Goal: Task Accomplishment & Management: Manage account settings

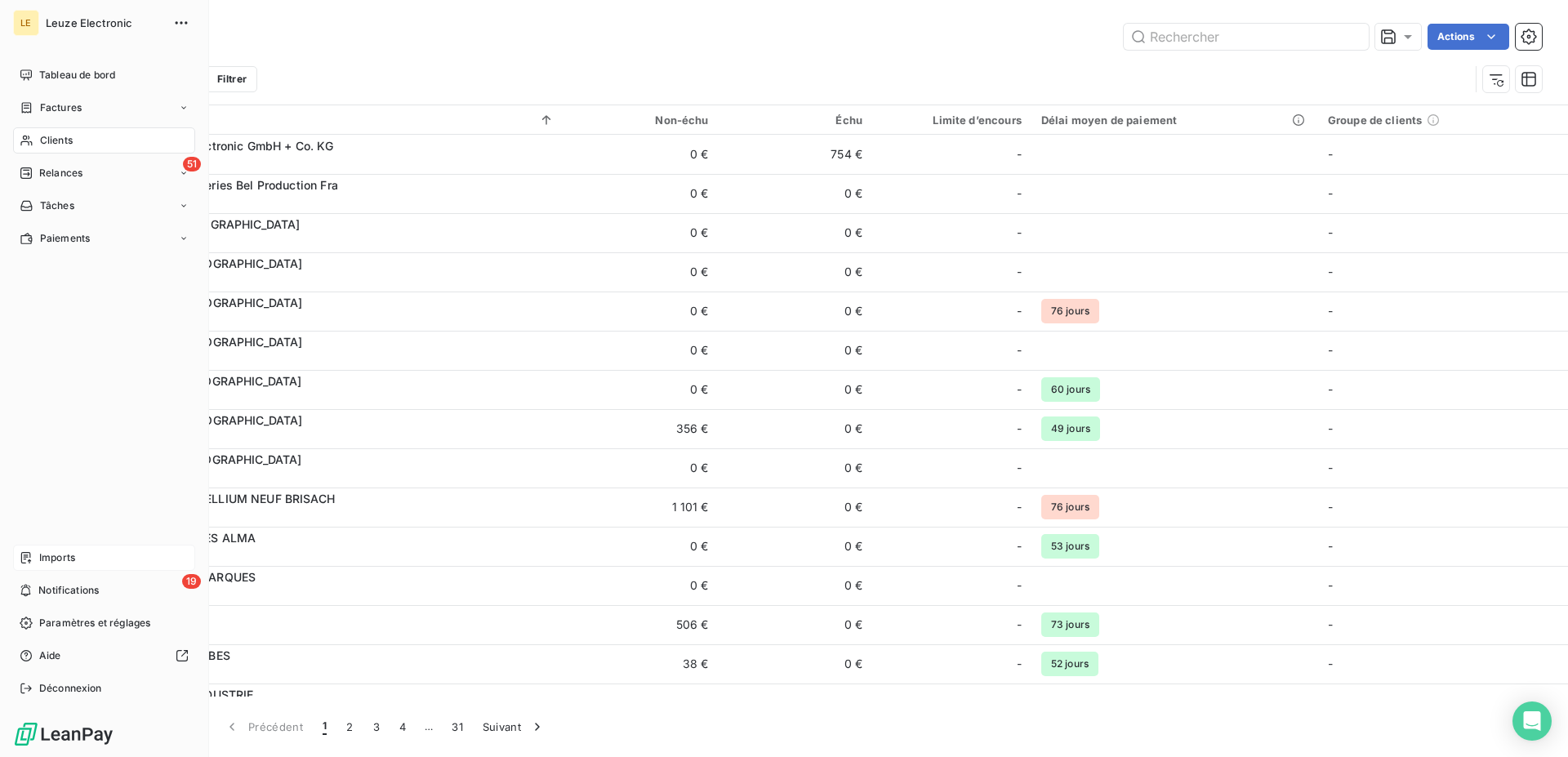
click at [30, 567] on div "Imports" at bounding box center [103, 558] width 182 height 26
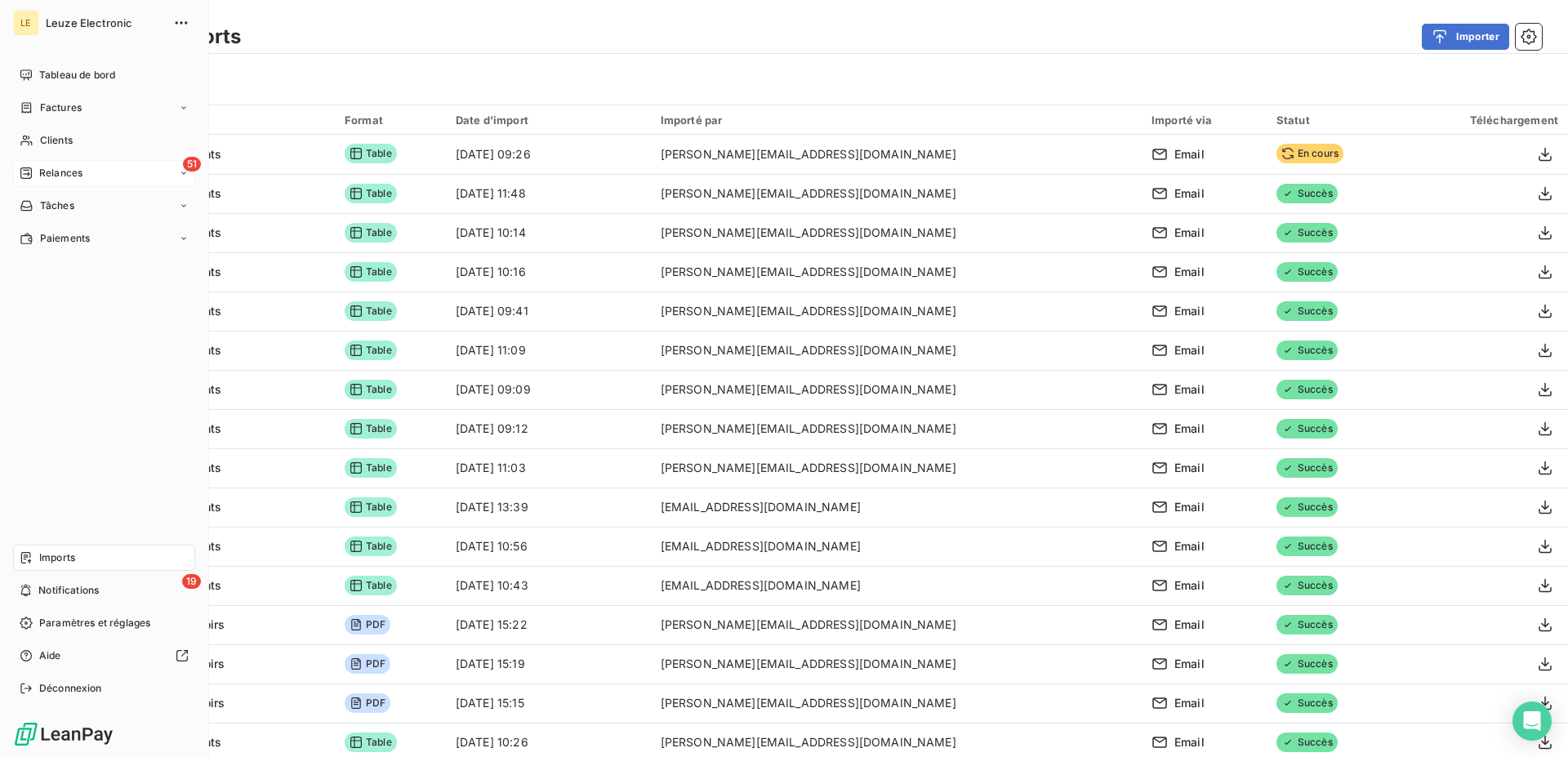
click at [36, 172] on div "Relances" at bounding box center [51, 173] width 63 height 15
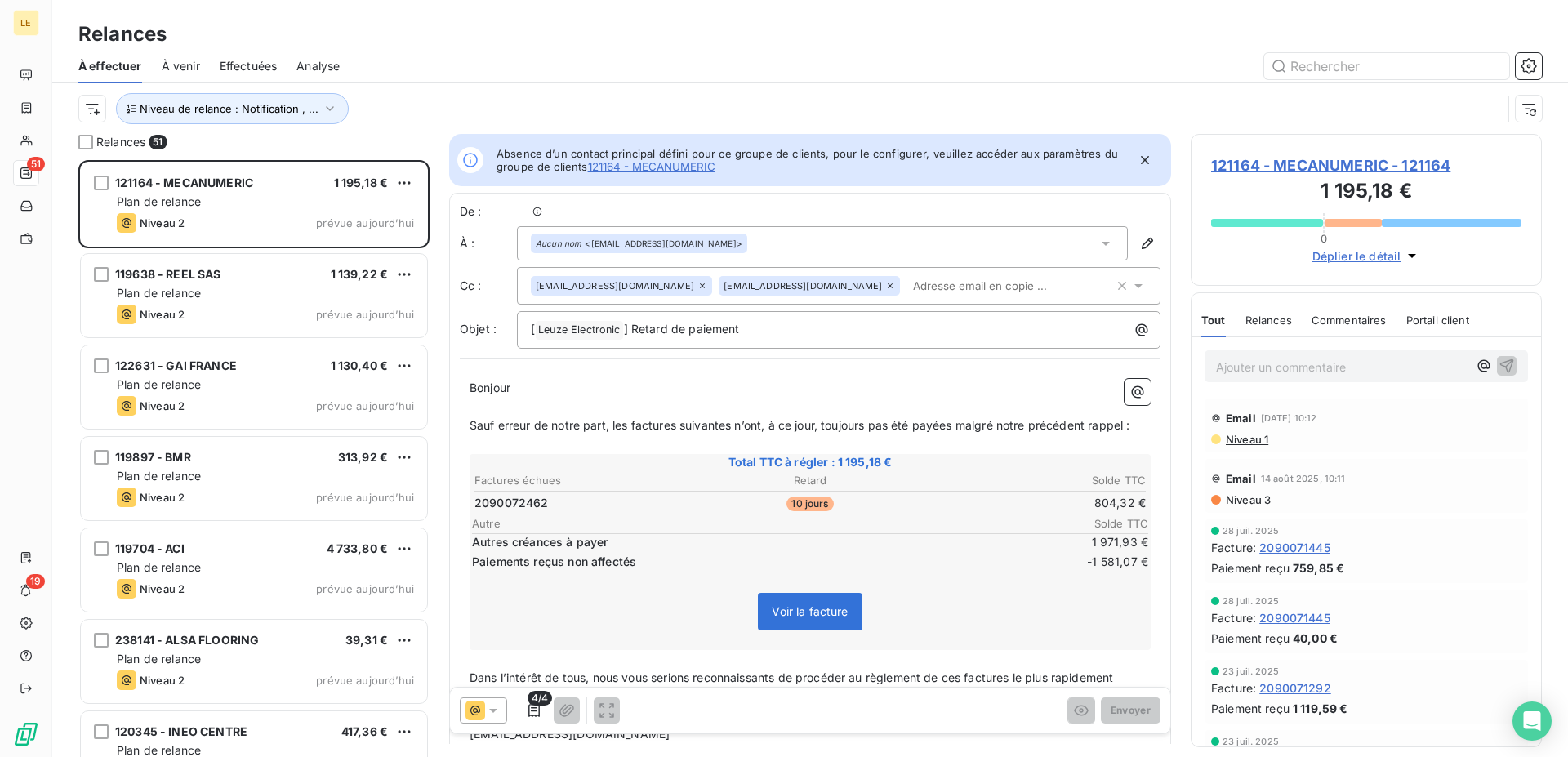
scroll to position [583, 337]
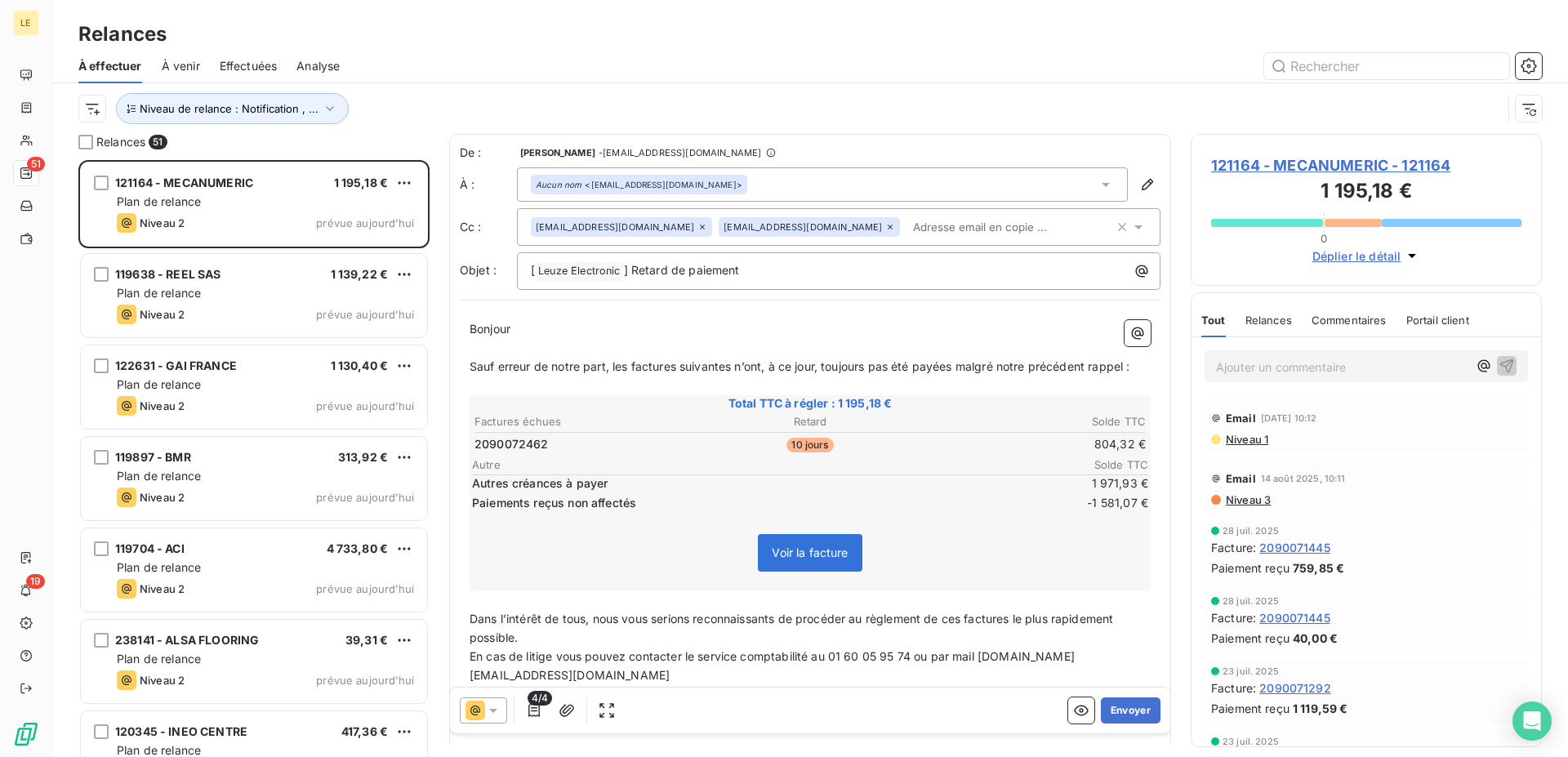
click at [158, 83] on div "Niveau de relance : Notification , ..." at bounding box center [809, 109] width 1463 height 50
click at [163, 103] on span "Niveau de relance : Notification , ..." at bounding box center [229, 108] width 179 height 13
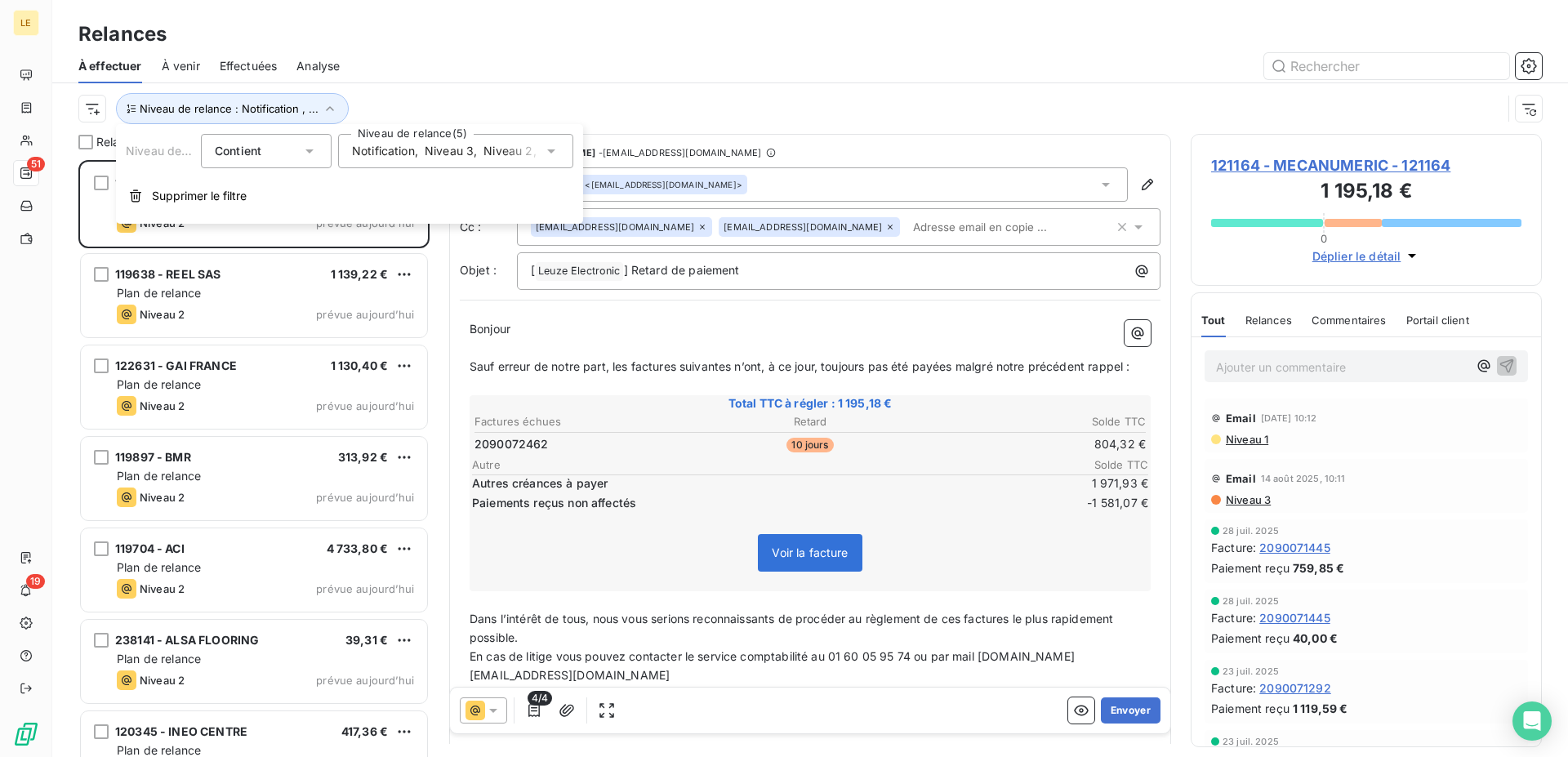
click at [369, 155] on span "Notification" at bounding box center [383, 150] width 63 height 17
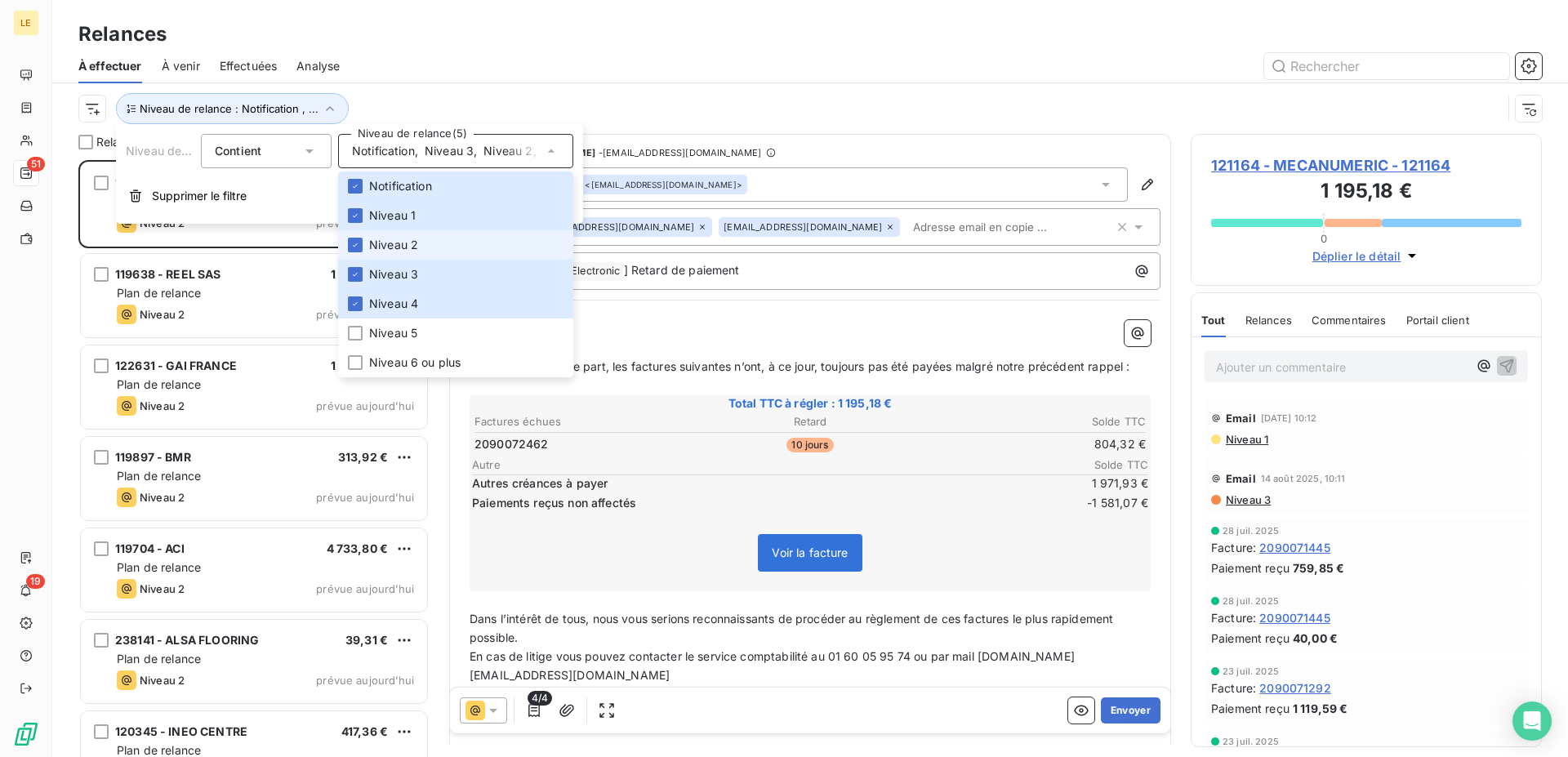
click at [382, 254] on li "Niveau 2" at bounding box center [455, 245] width 236 height 30
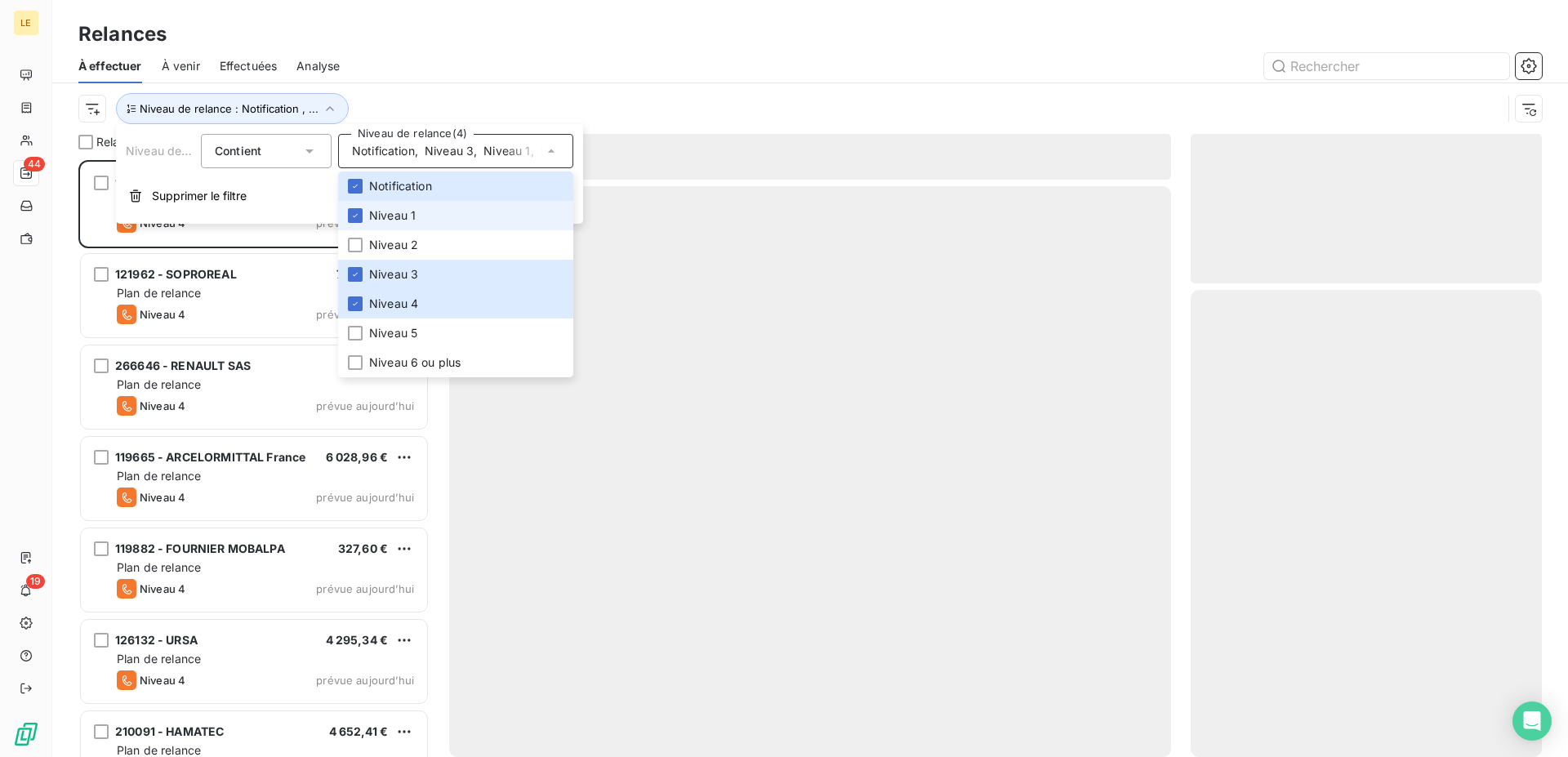
click at [379, 222] on span "Niveau 1" at bounding box center [393, 216] width 47 height 17
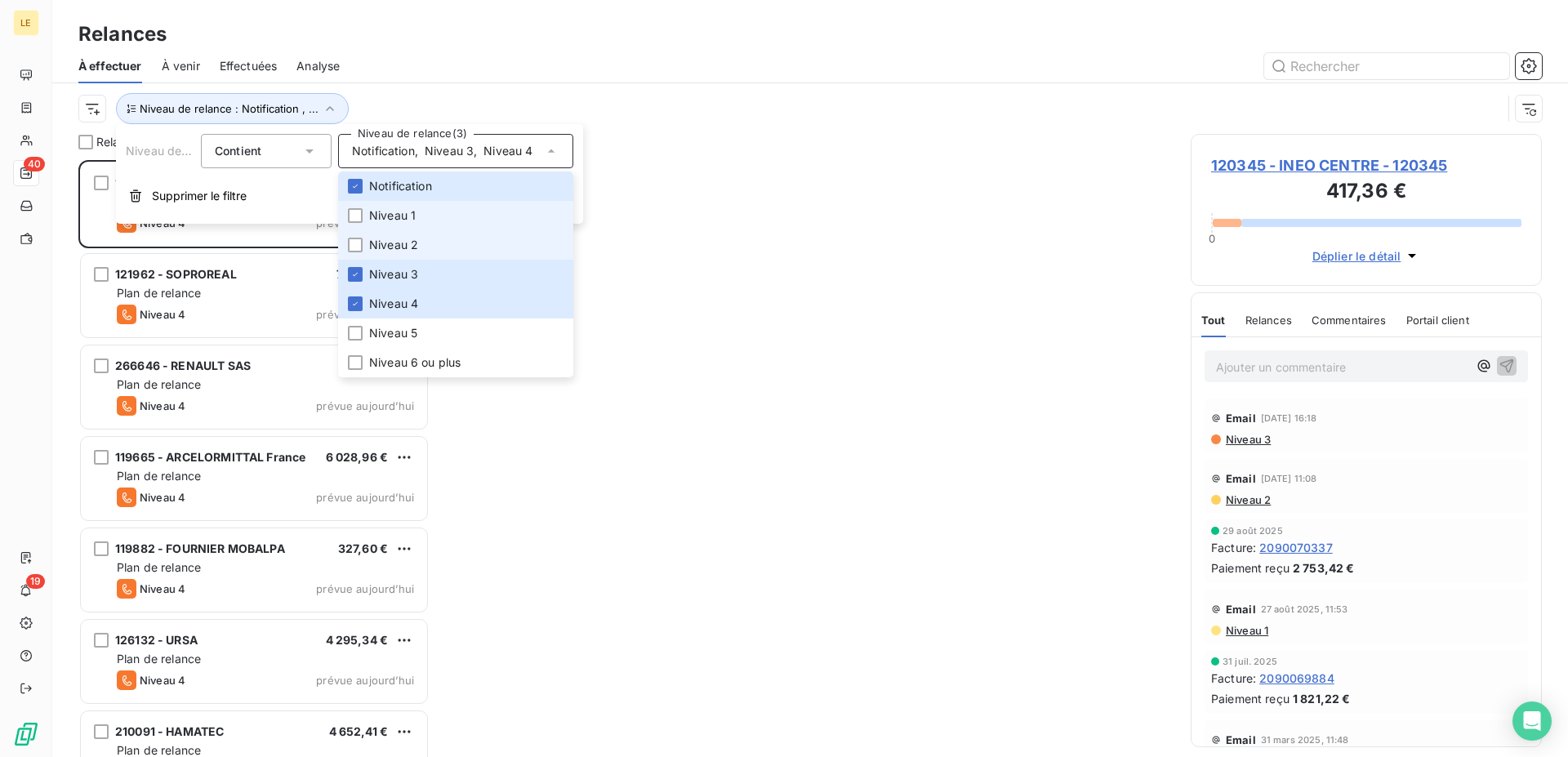
scroll to position [583, 337]
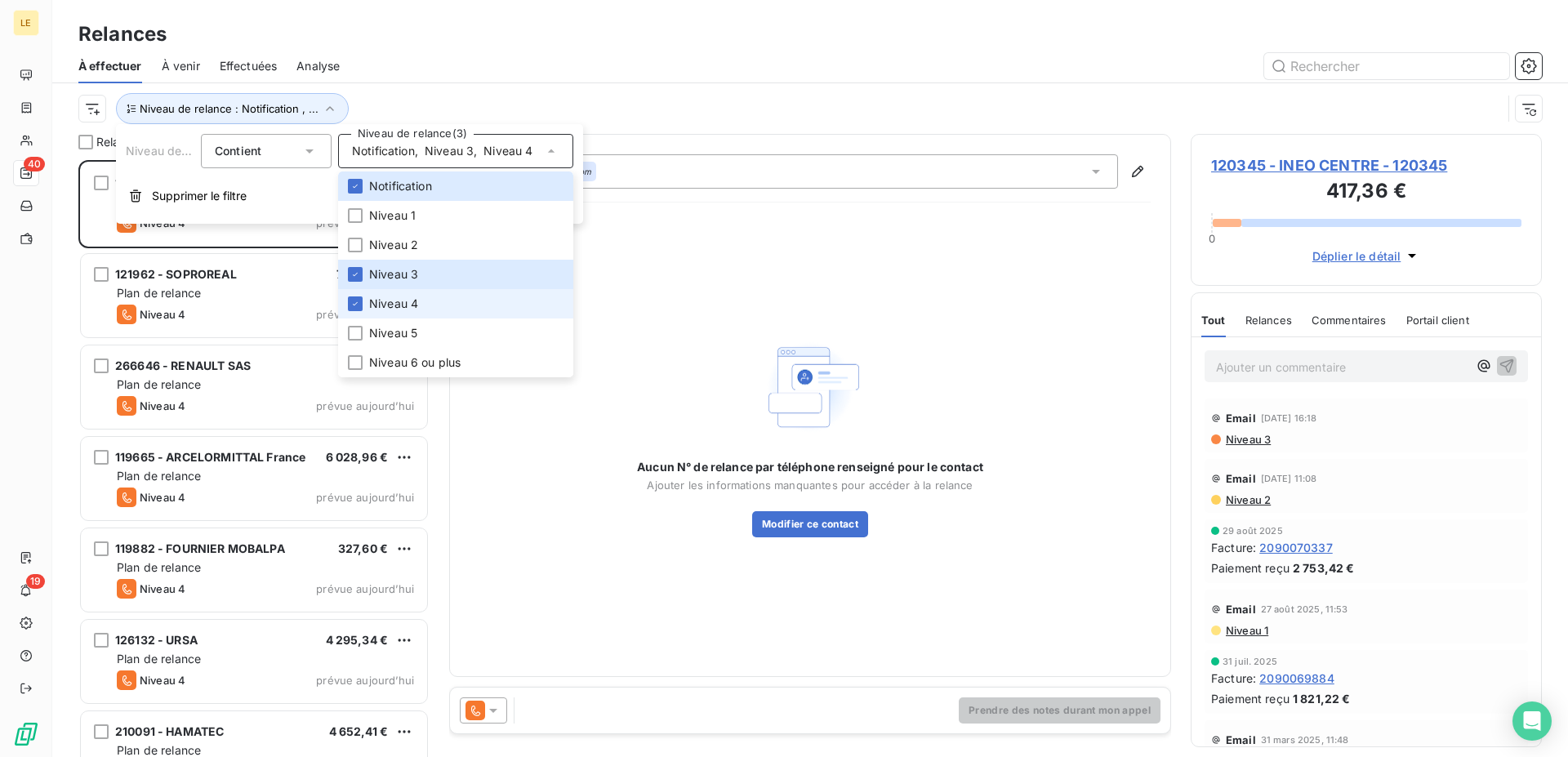
click at [410, 314] on li "Niveau 4" at bounding box center [455, 304] width 236 height 30
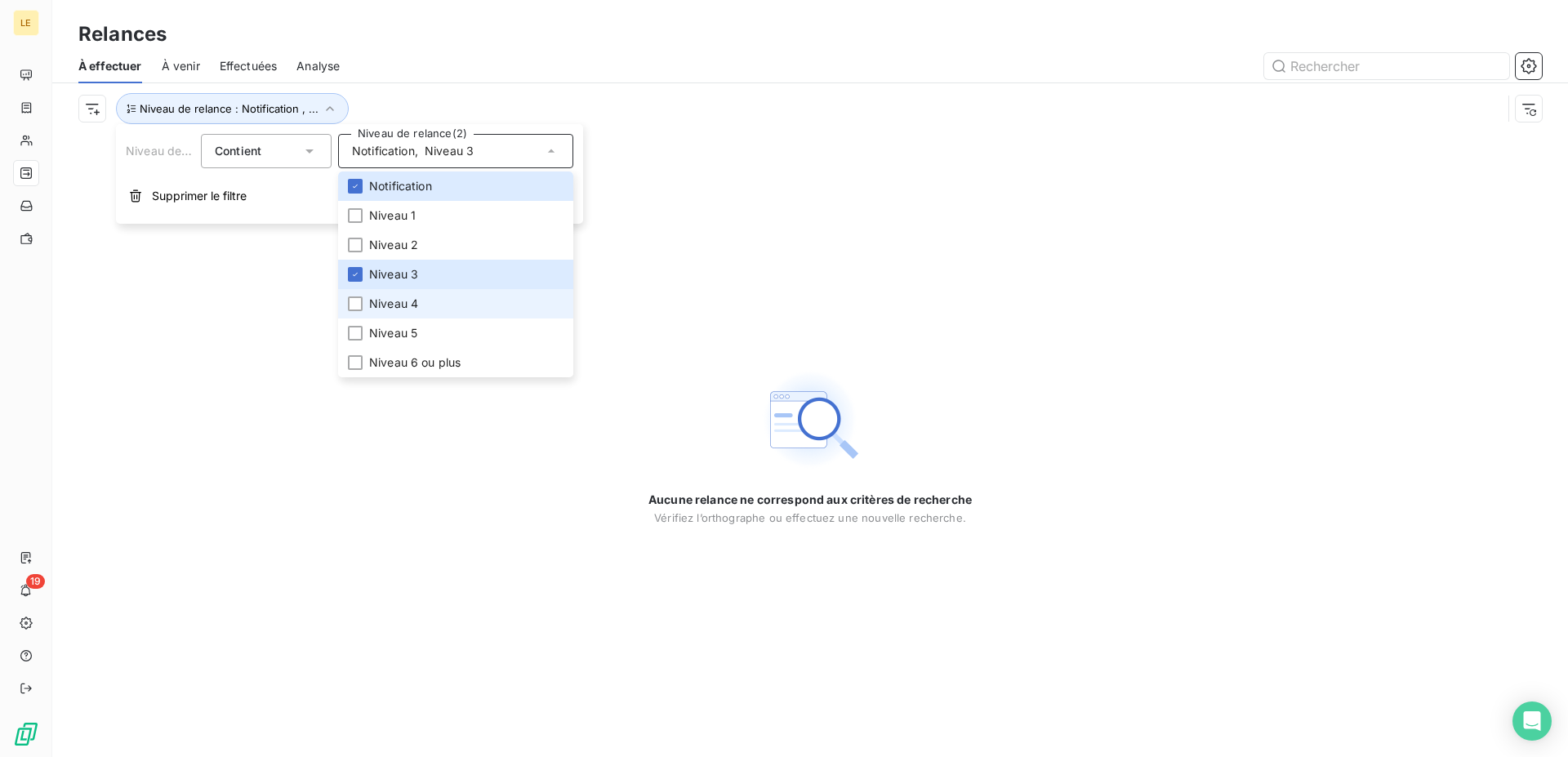
click at [370, 299] on span "Niveau 4" at bounding box center [394, 303] width 49 height 17
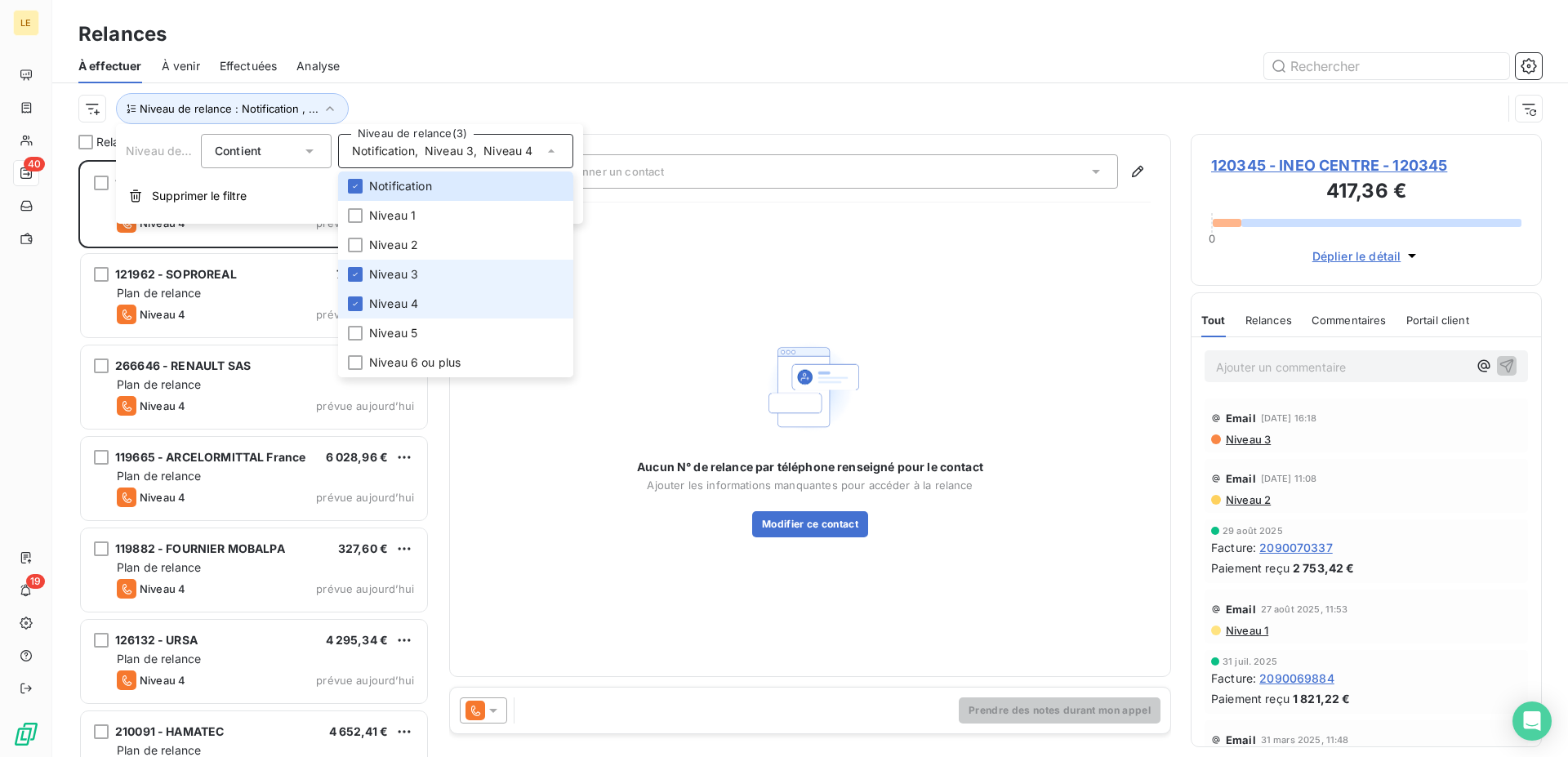
scroll to position [583, 337]
click at [366, 279] on li "Niveau 3" at bounding box center [455, 275] width 236 height 30
drag, startPoint x: 709, startPoint y: 50, endPoint x: 701, endPoint y: 88, distance: 38.8
click at [709, 54] on div "À effectuer À venir Effectuées Analyse" at bounding box center [809, 65] width 1515 height 34
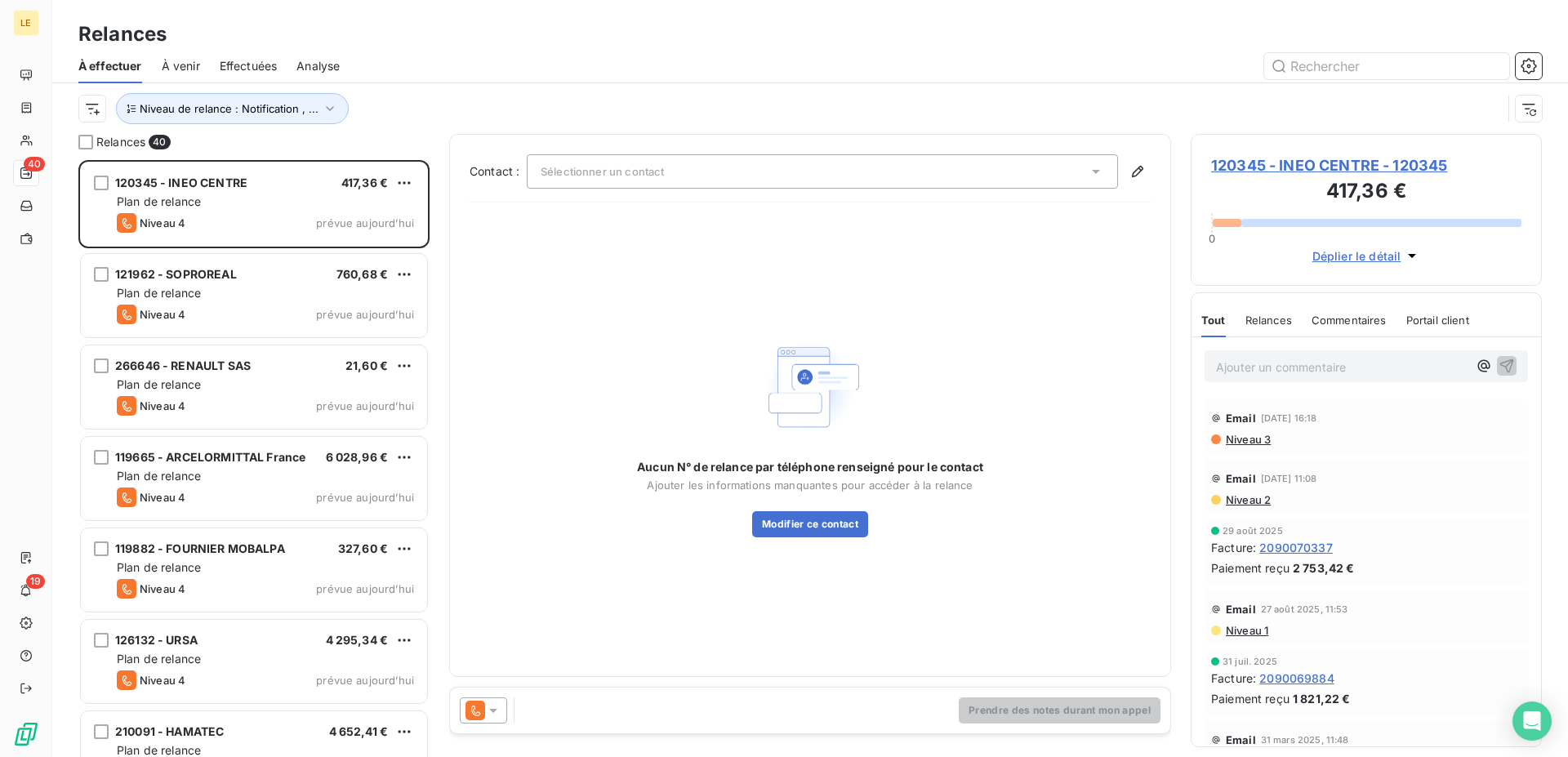
click at [492, 704] on icon at bounding box center [493, 710] width 17 height 17
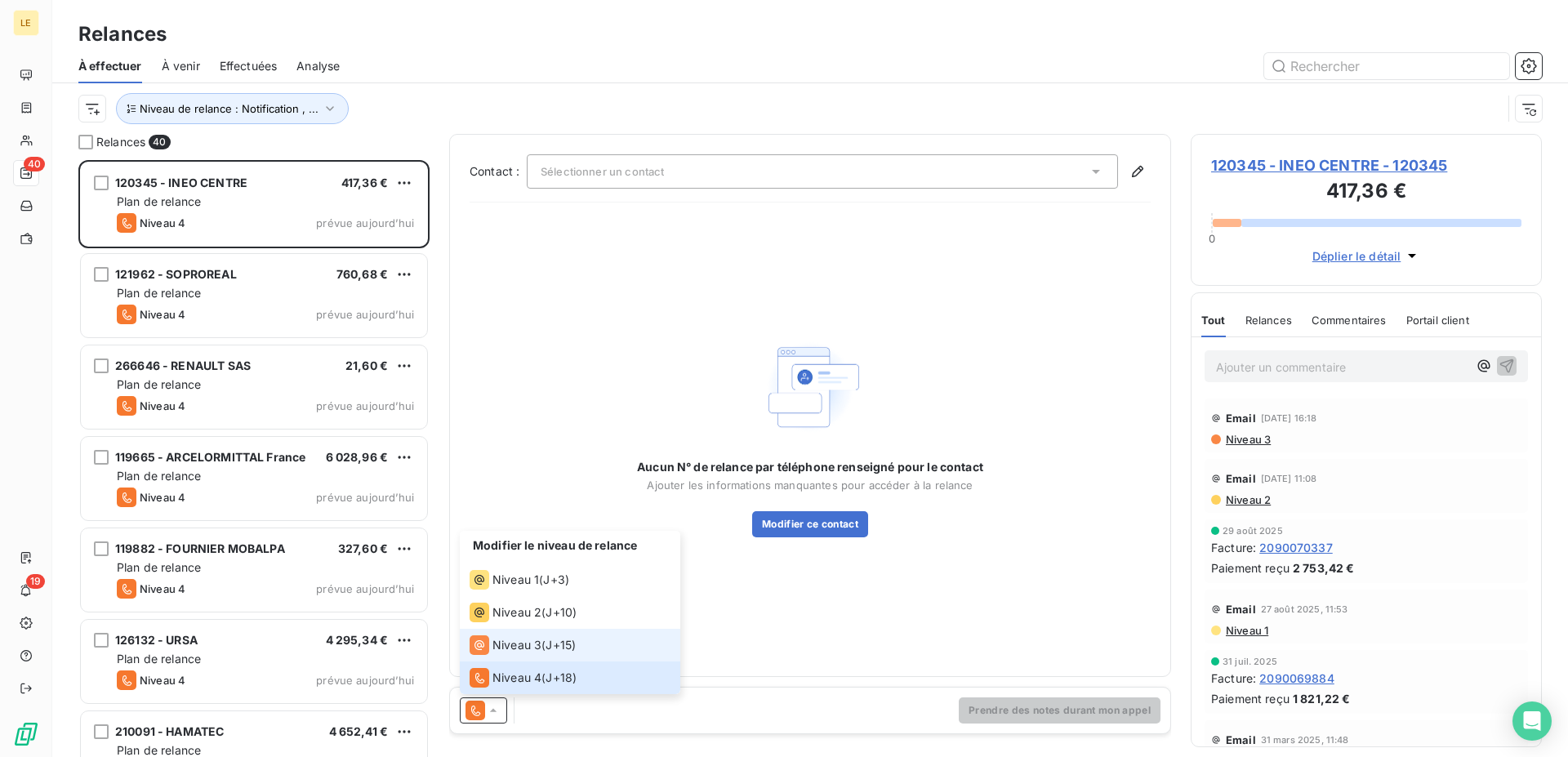
click at [494, 642] on span "Niveau 3" at bounding box center [516, 645] width 49 height 17
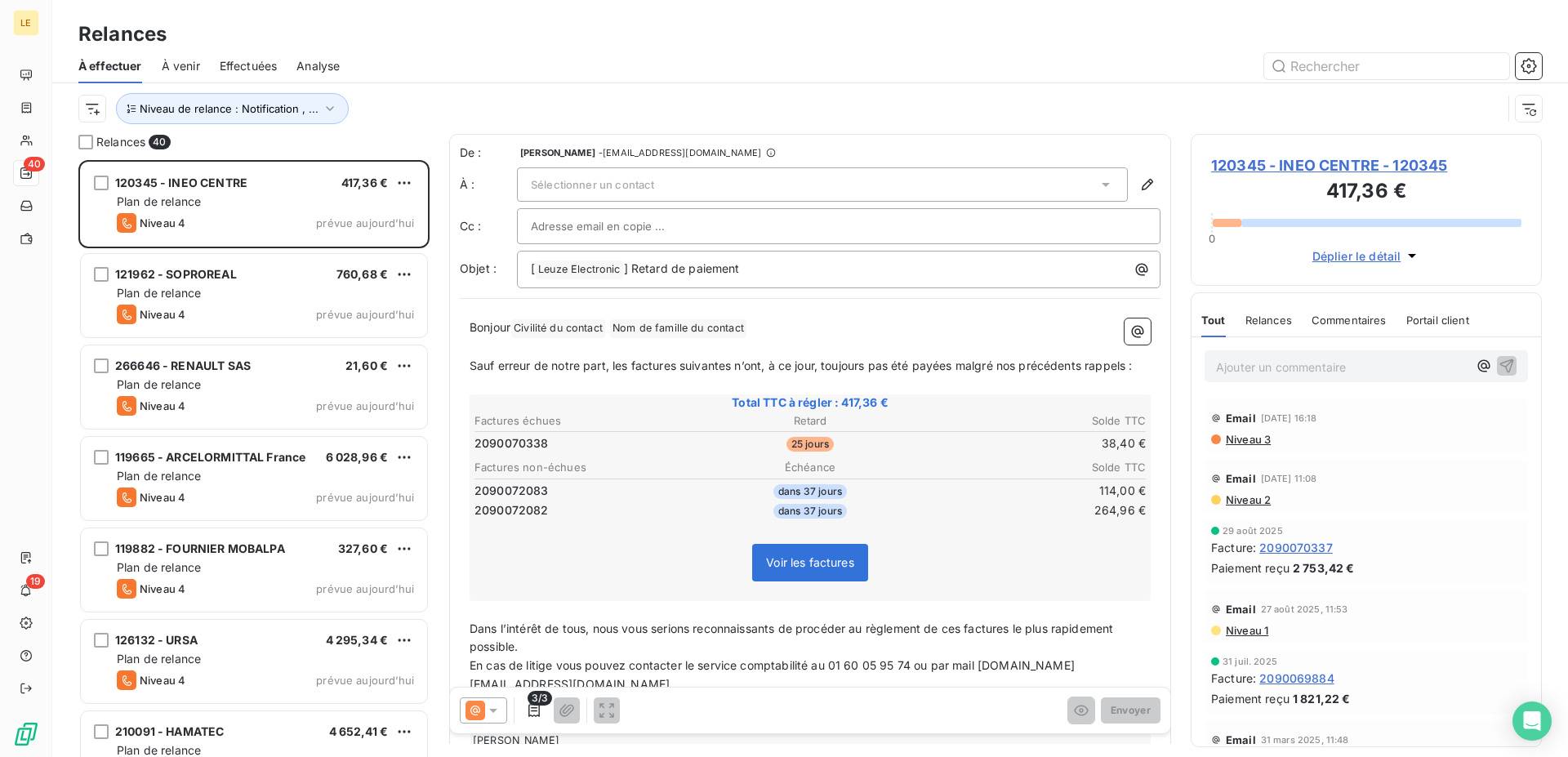
click at [586, 183] on span "Sélectionner un contact" at bounding box center [593, 184] width 123 height 13
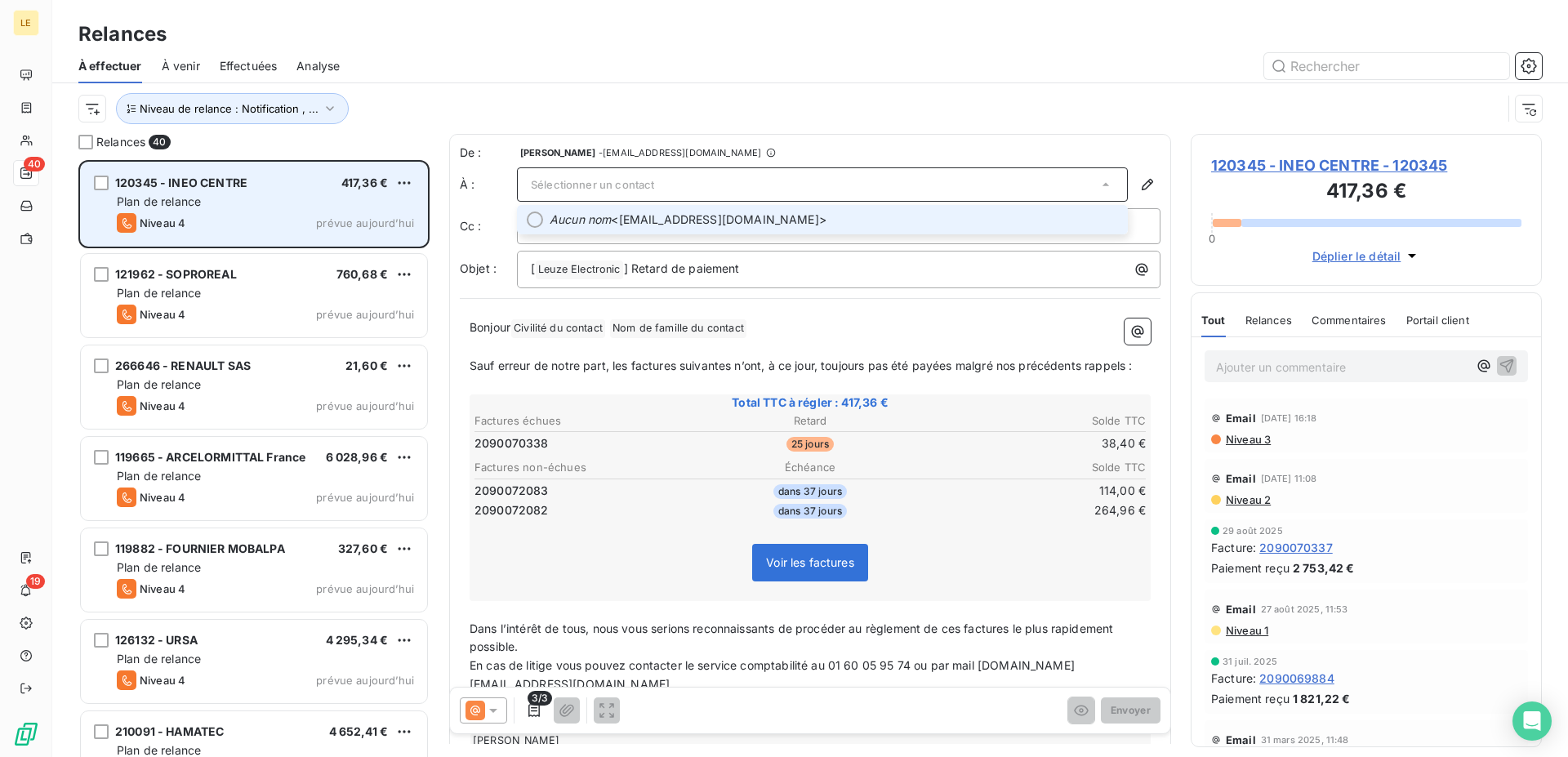
click at [421, 176] on div "120345 - INEO CENTRE 417,36 € Plan de relance Niveau 4 prévue [DATE]" at bounding box center [254, 204] width 346 height 83
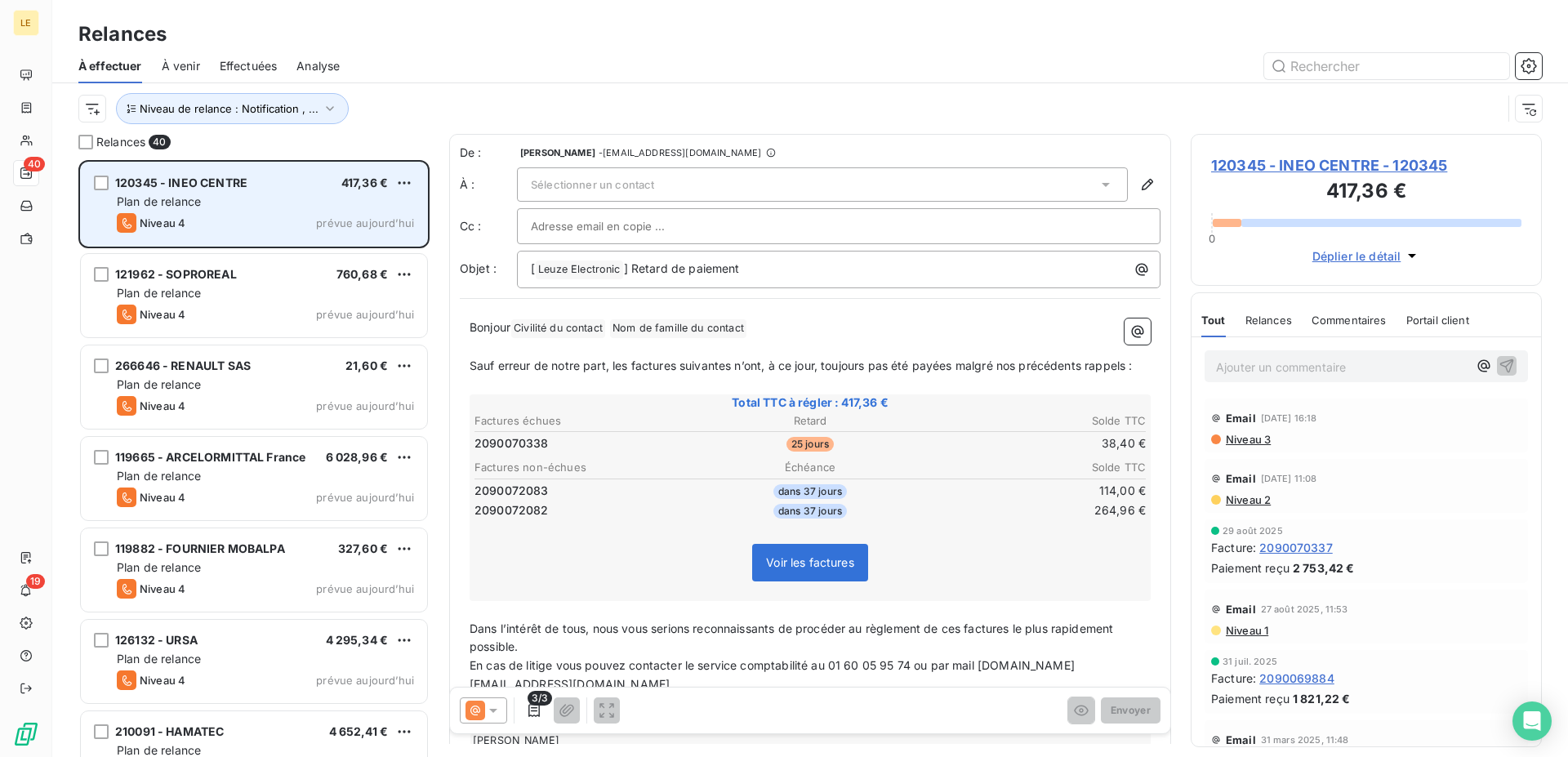
click at [414, 180] on div "120345 - INEO CENTRE 417,36 € Plan de relance Niveau 4 prévue [DATE]" at bounding box center [254, 204] width 346 height 83
click at [400, 185] on html "LE 40 19 Relances À effectuer À venir Effectuées Analyse Niveau de relance : No…" at bounding box center [784, 378] width 1568 height 757
click at [374, 241] on div "Passer cette action" at bounding box center [334, 245] width 146 height 26
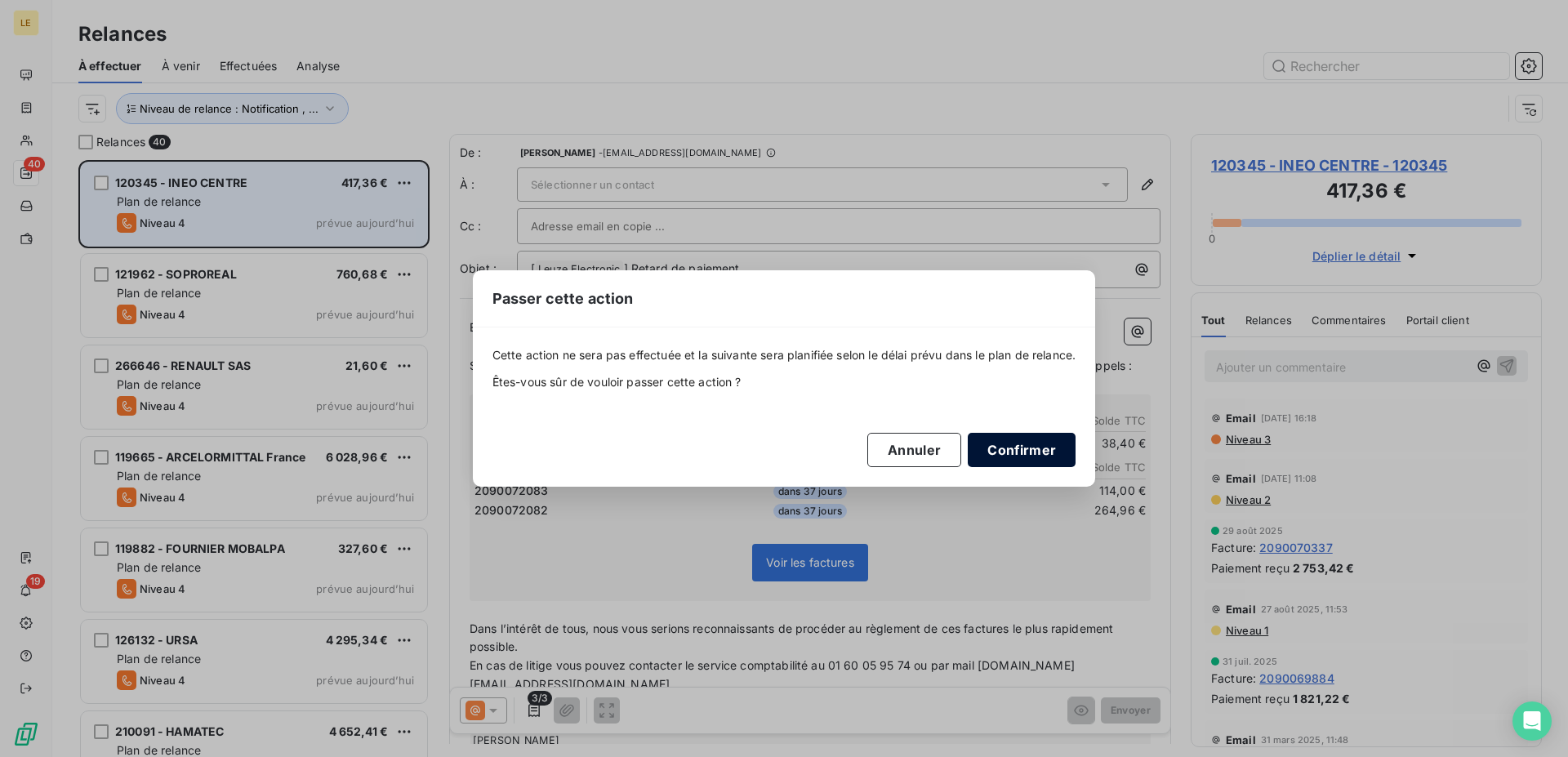
click at [1051, 437] on div "Cette action ne sera pas effectuée et la suivante sera planifiée selon le délai…" at bounding box center [784, 406] width 584 height 119
click at [1039, 445] on button "Confirmer" at bounding box center [1021, 449] width 108 height 34
